Goal: Contribute content: Contribute content

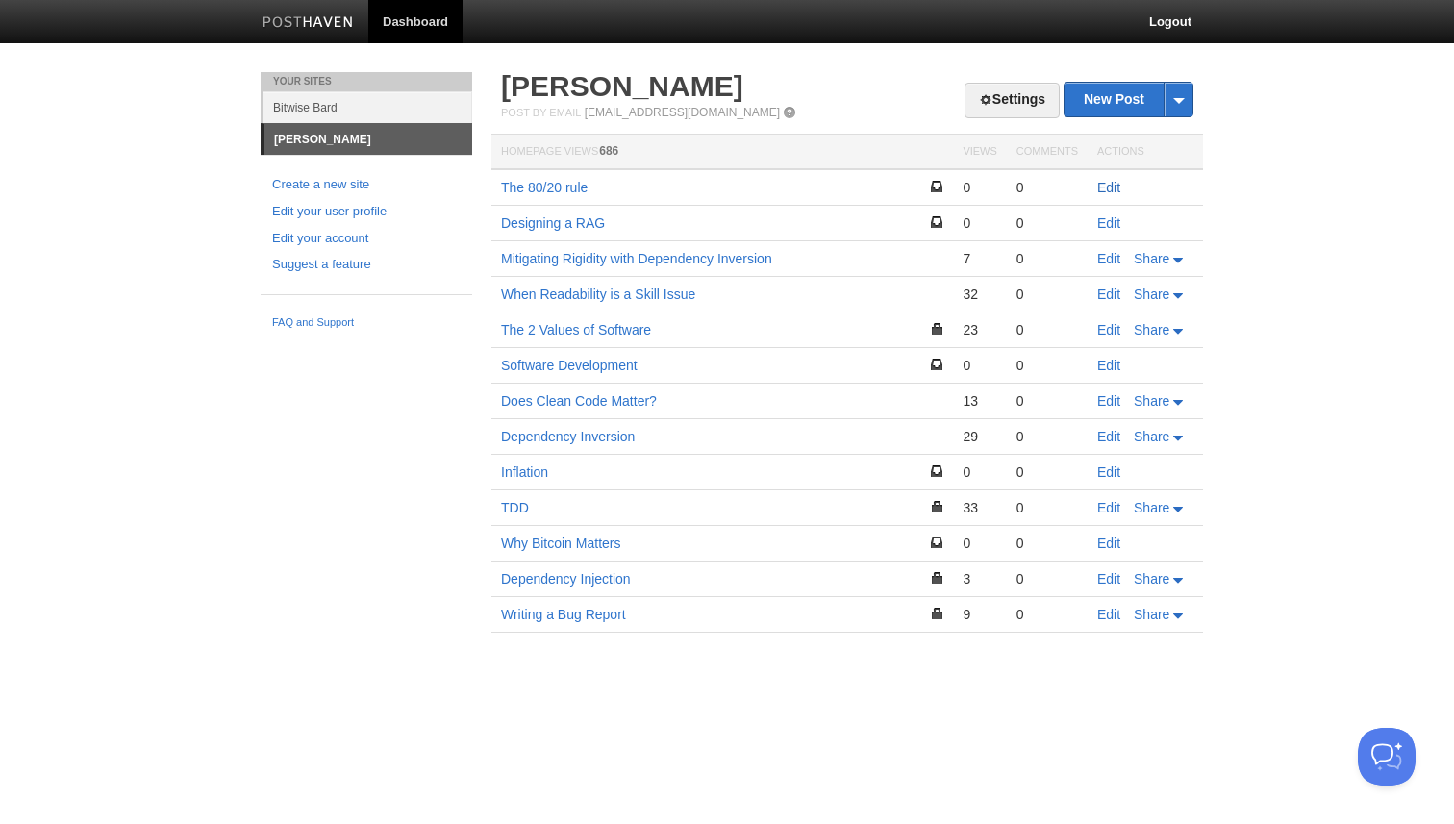
click at [1113, 193] on link "Edit" at bounding box center [1109, 187] width 23 height 15
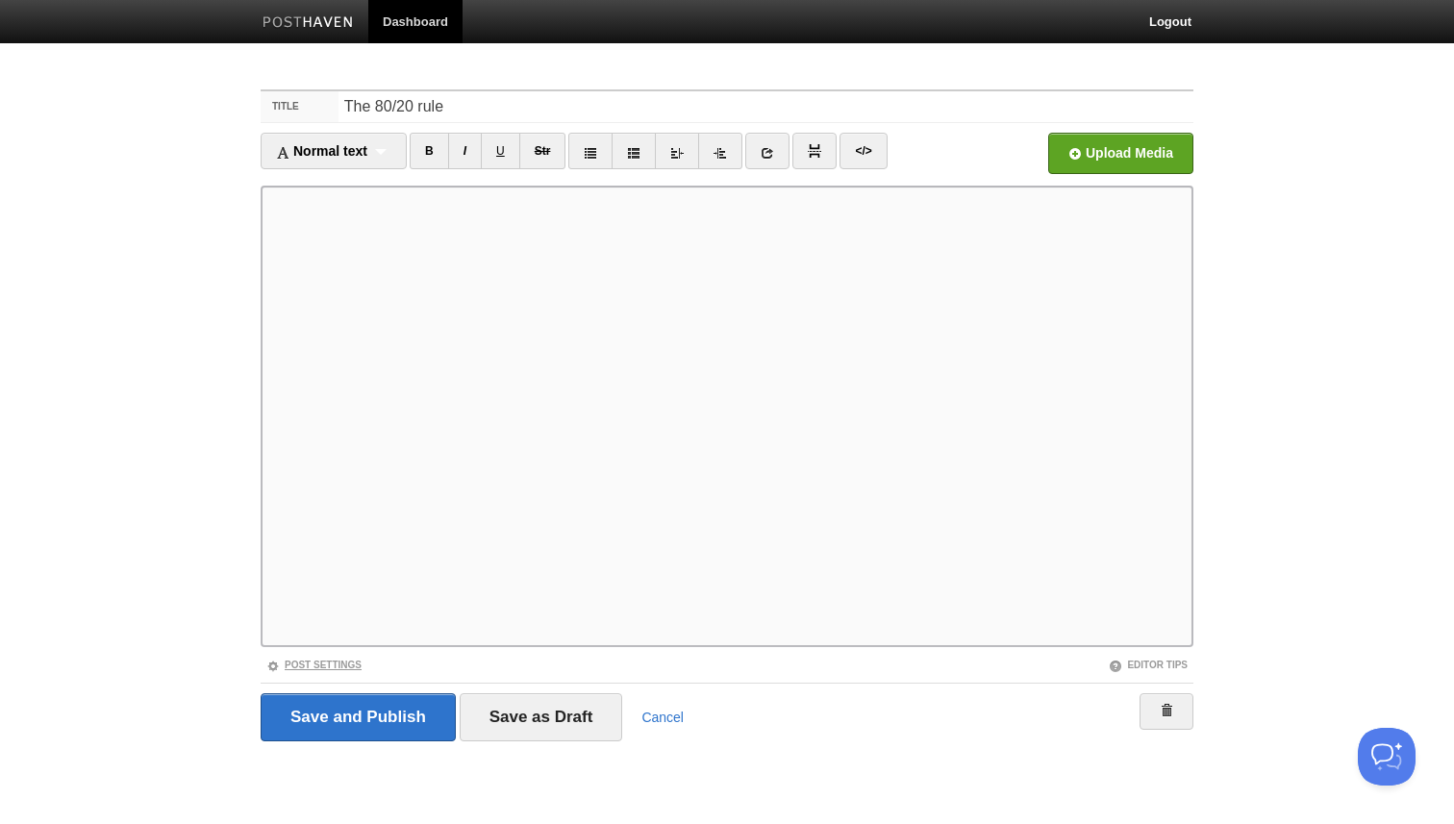
click at [317, 661] on link "Post Settings" at bounding box center [313, 665] width 95 height 11
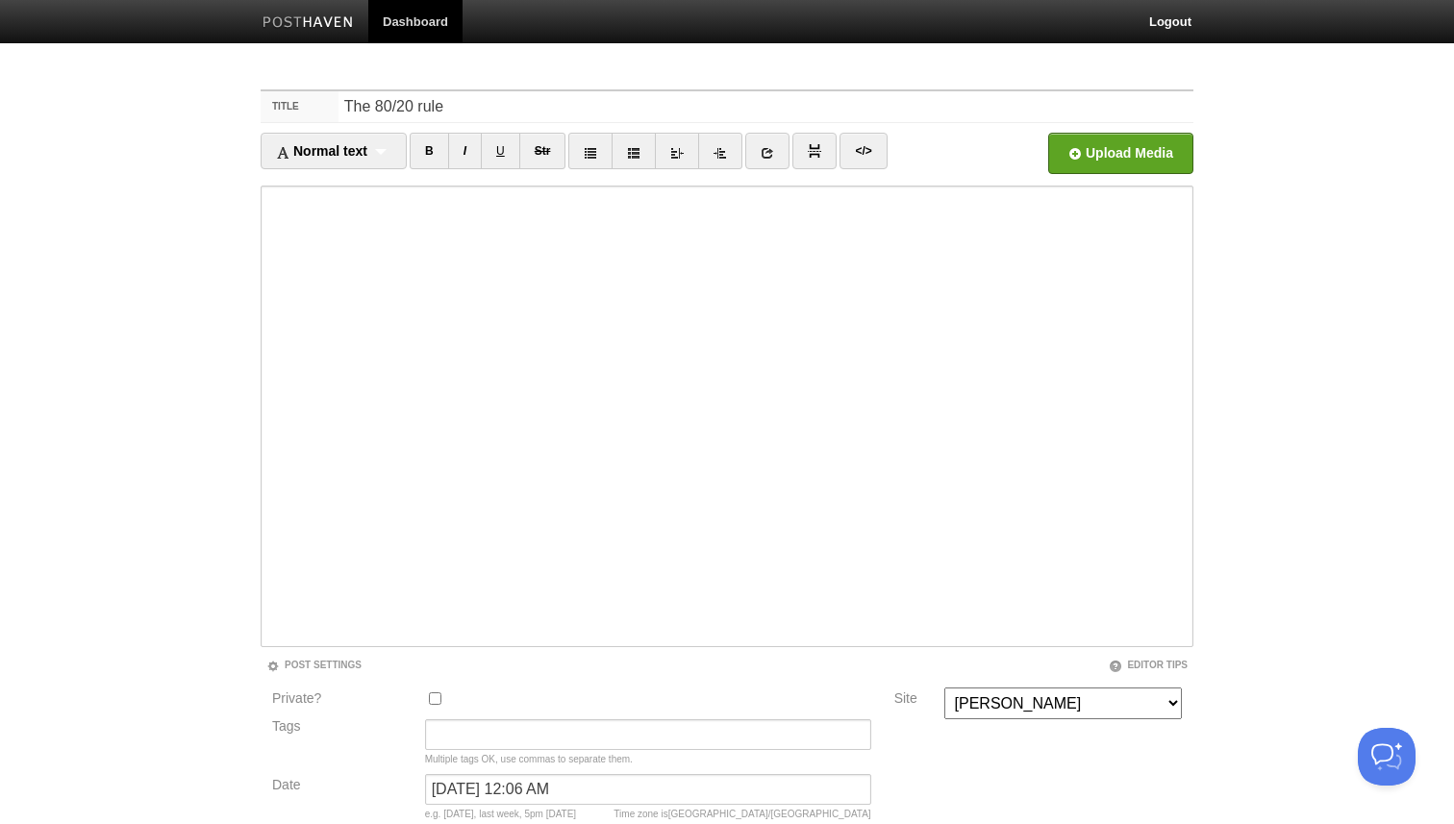
scroll to position [181, 0]
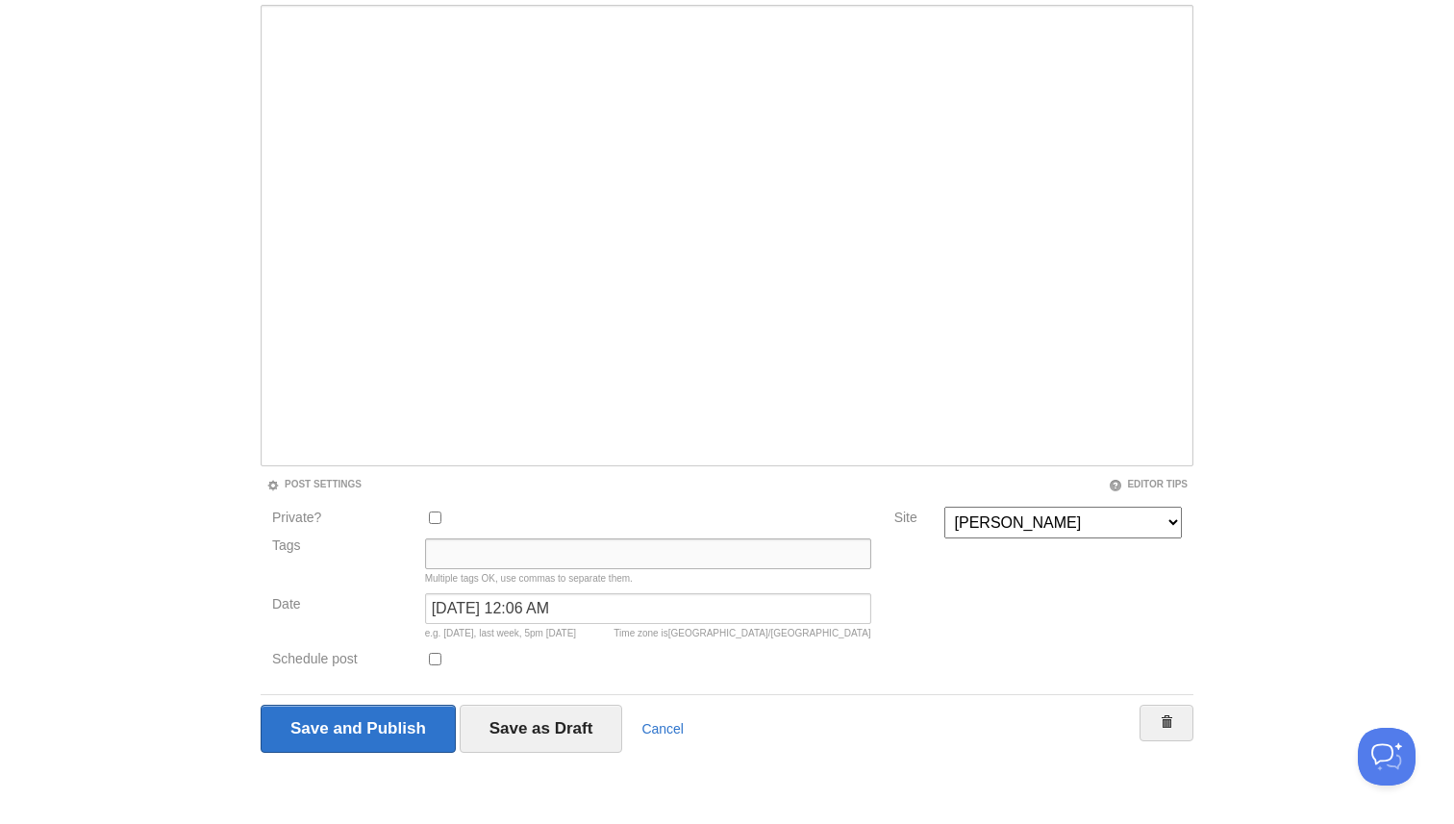
click at [518, 547] on input "Tags" at bounding box center [648, 554] width 446 height 31
type input "mental models"
click at [579, 722] on input "Save as Draft" at bounding box center [542, 729] width 164 height 48
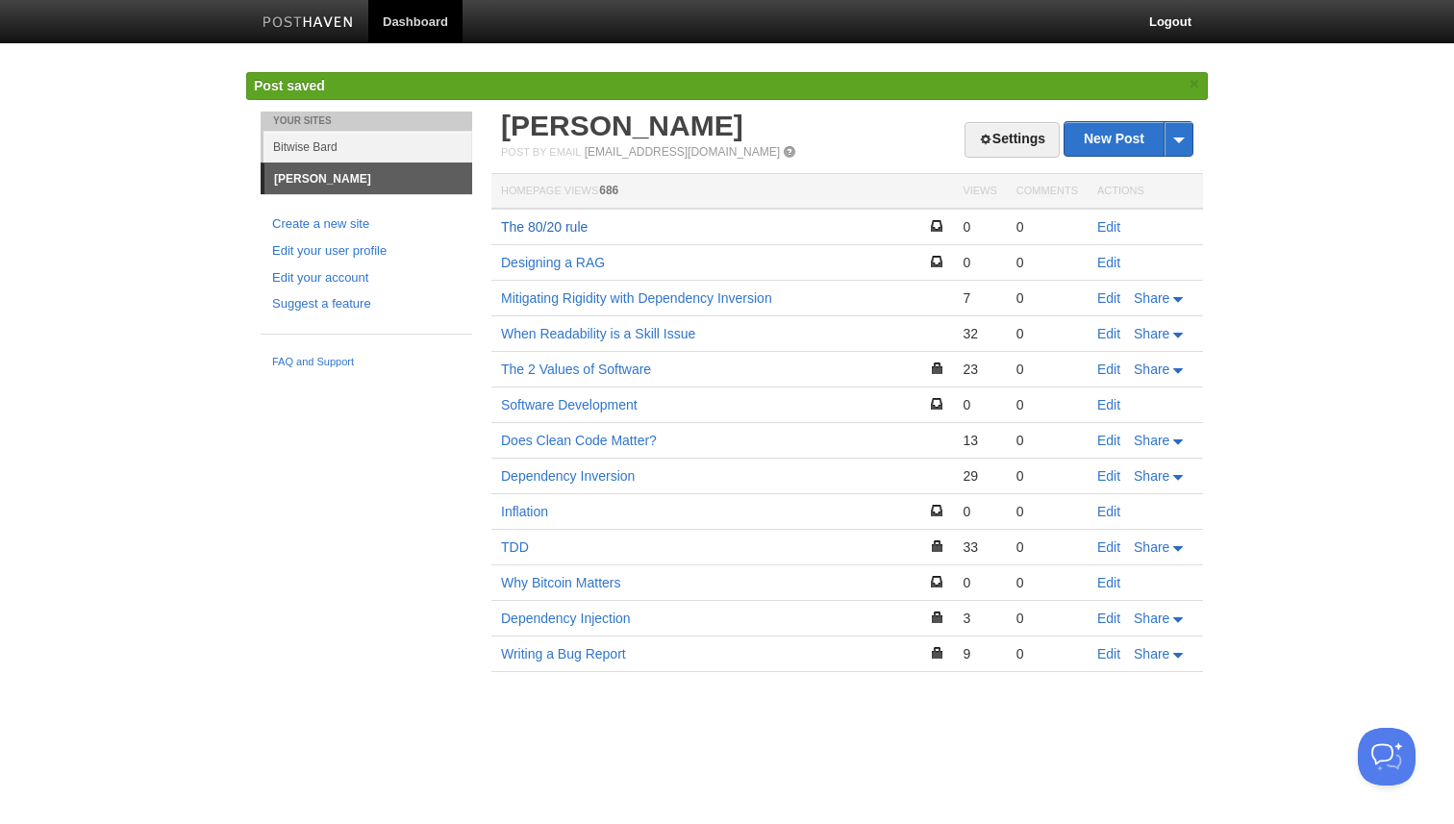
click at [562, 227] on link "The 80/20 rule" at bounding box center [544, 226] width 87 height 15
click at [1128, 139] on link "New Post" at bounding box center [1129, 139] width 128 height 34
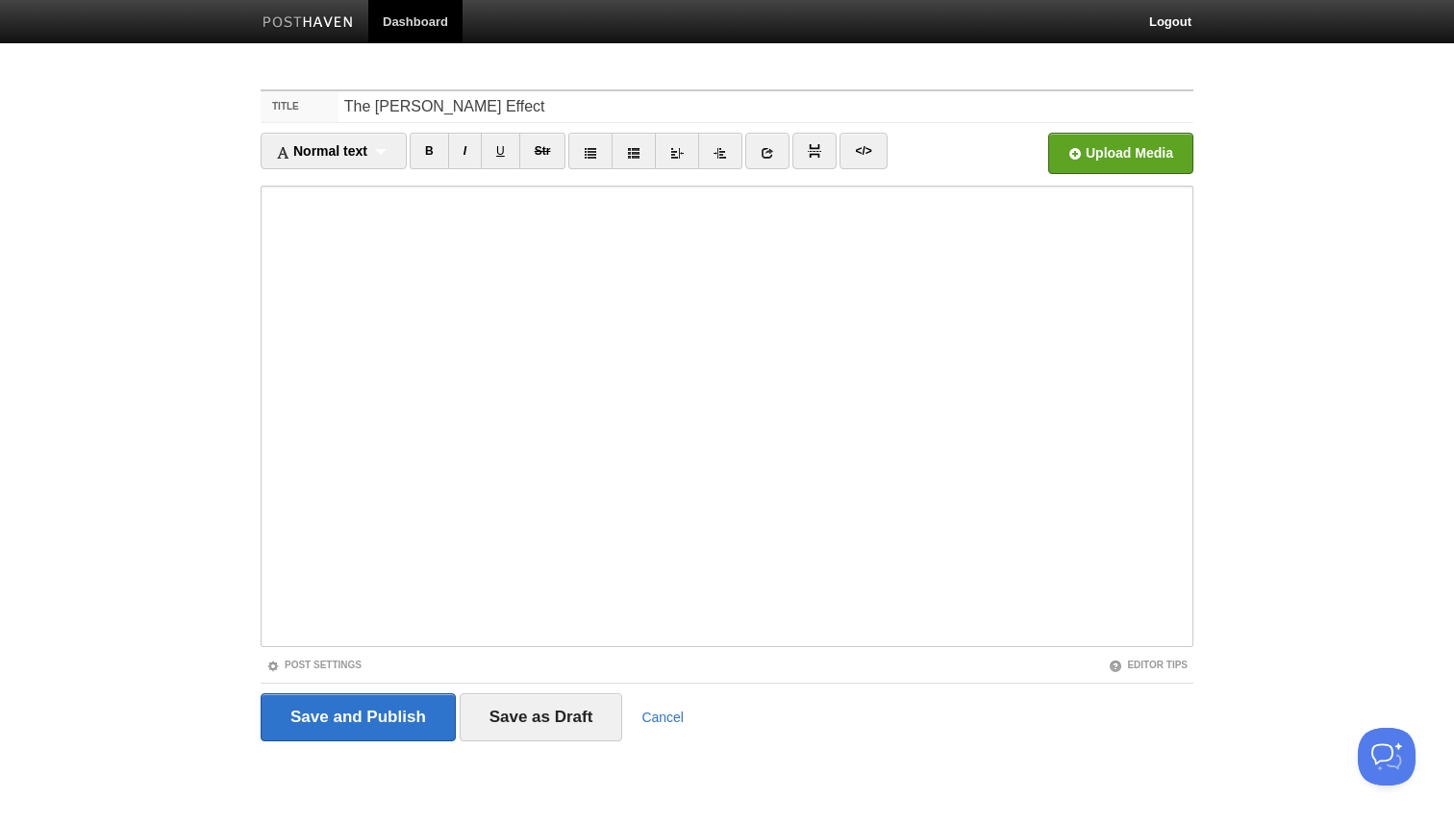
click at [499, 110] on input "The [PERSON_NAME] Effect" at bounding box center [766, 106] width 855 height 31
type input "The [PERSON_NAME] Effect"
click at [587, 707] on input "Save as Draft" at bounding box center [542, 718] width 164 height 48
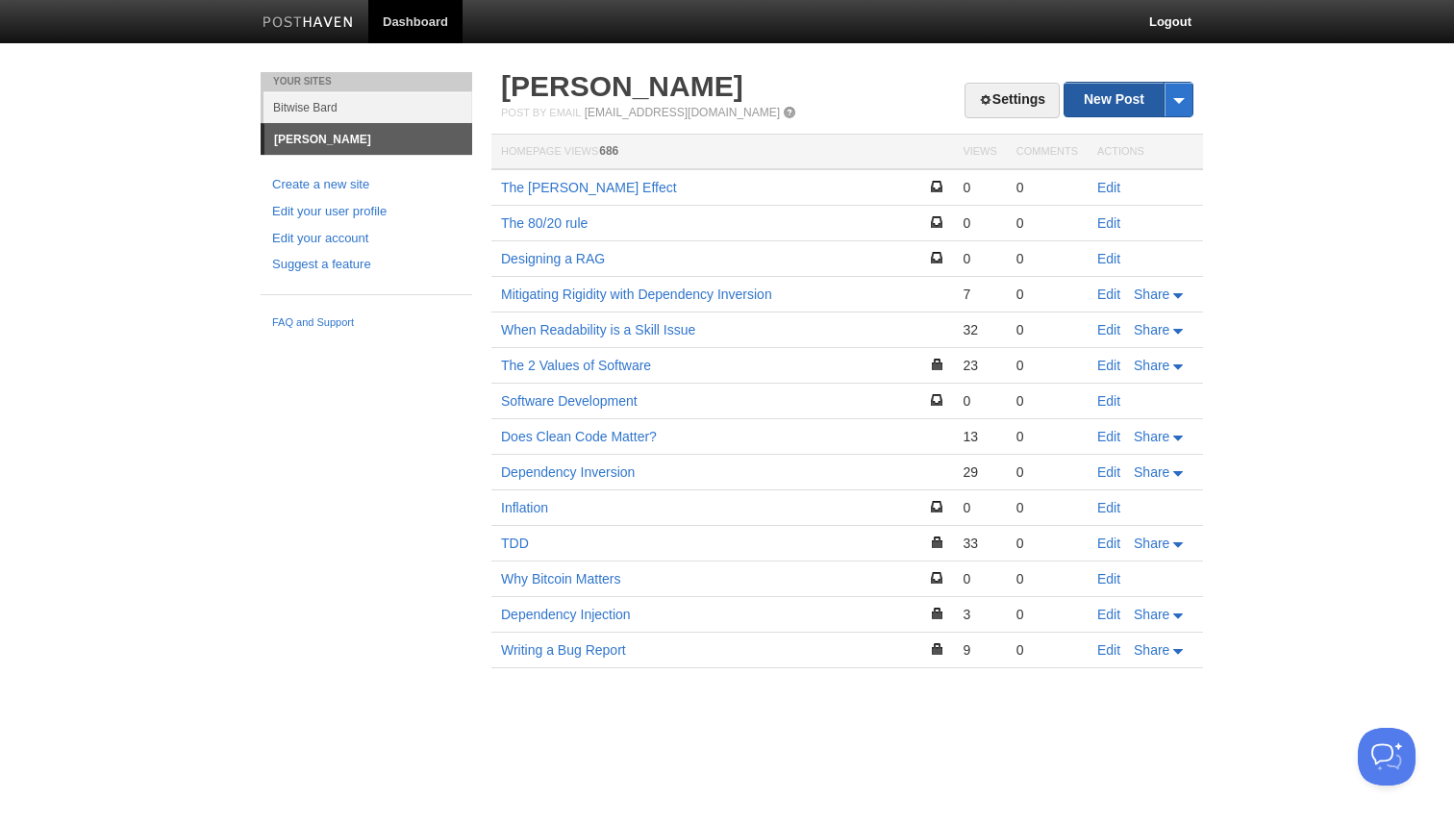
click at [1104, 105] on link "New Post" at bounding box center [1129, 100] width 128 height 34
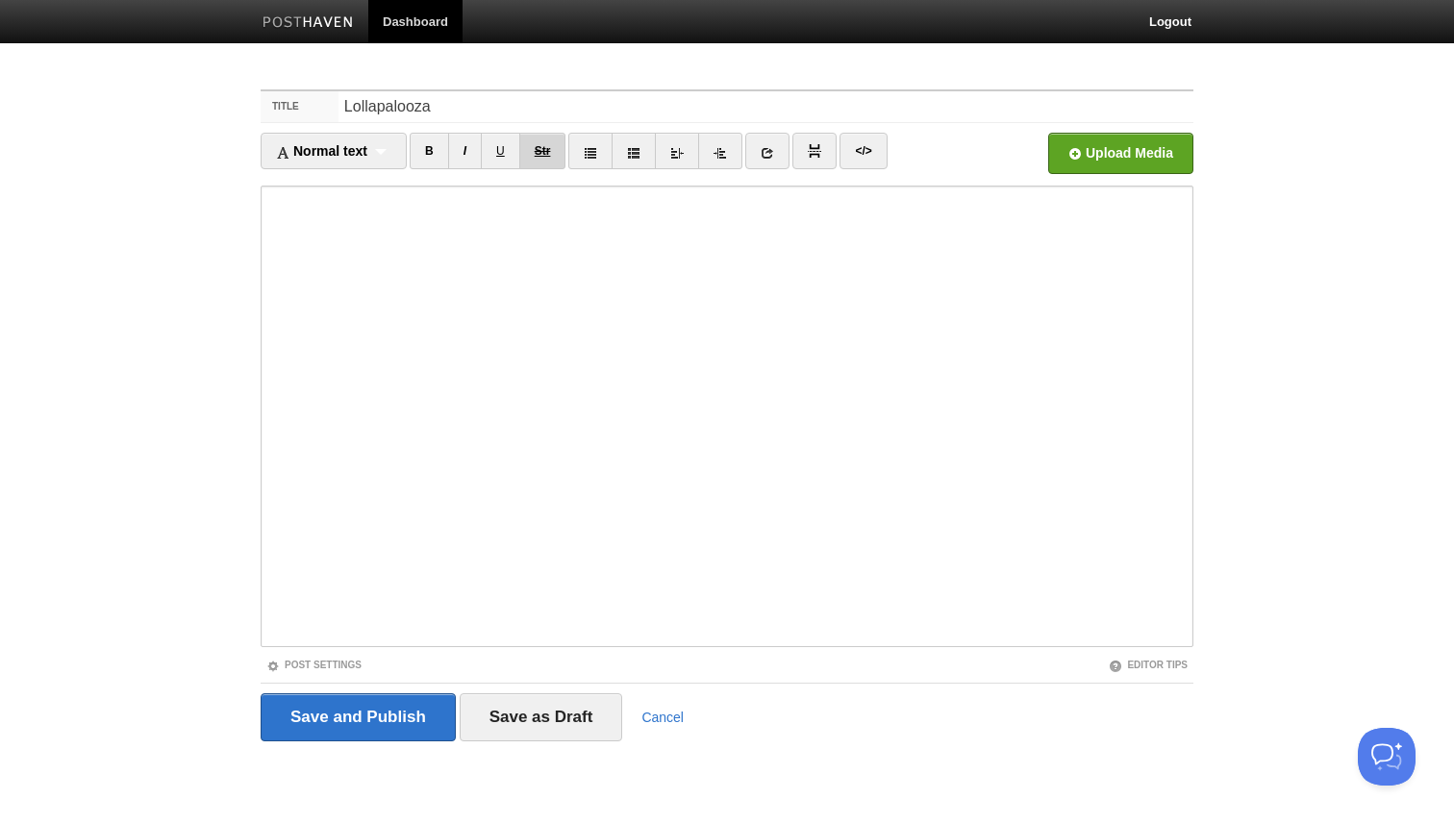
type input "Lollapalooza"
click at [343, 104] on input "Lollapalooza" at bounding box center [766, 106] width 855 height 31
click at [664, 719] on link "Cancel" at bounding box center [663, 717] width 42 height 15
